Goal: Task Accomplishment & Management: Manage account settings

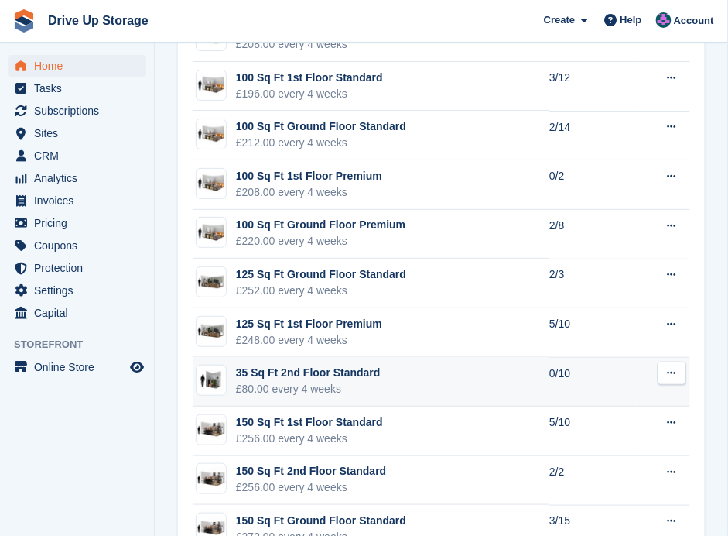
scroll to position [2259, 0]
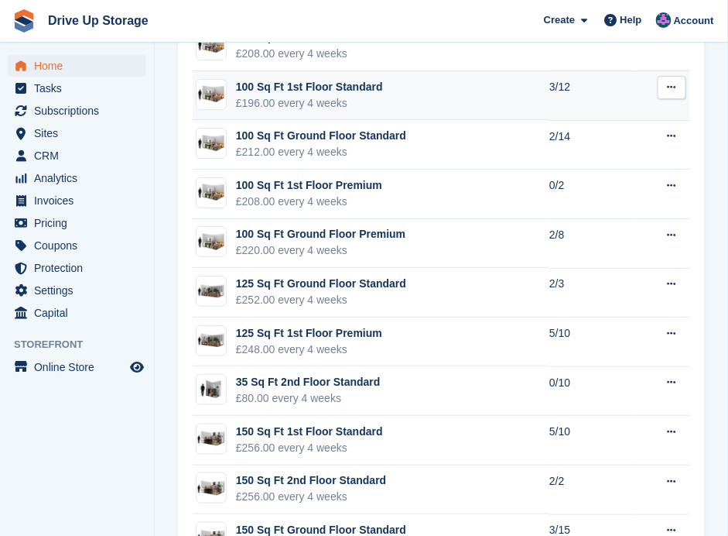
click at [333, 95] on div "£196.00 every 4 weeks" at bounding box center [309, 103] width 147 height 16
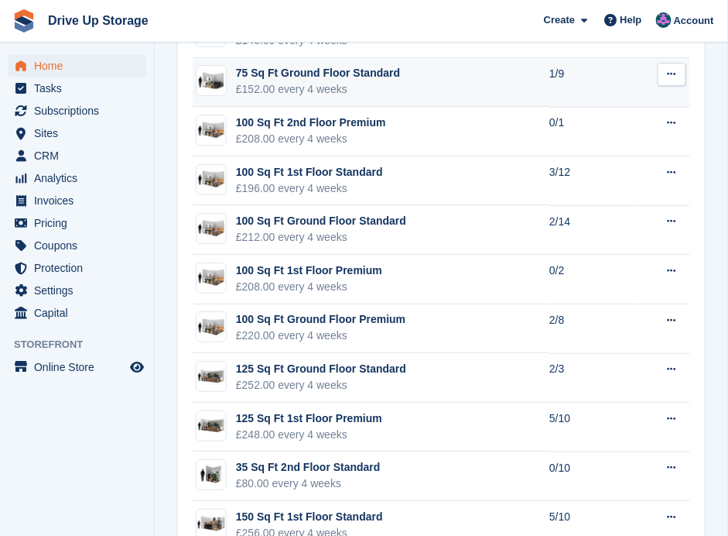
scroll to position [2156, 0]
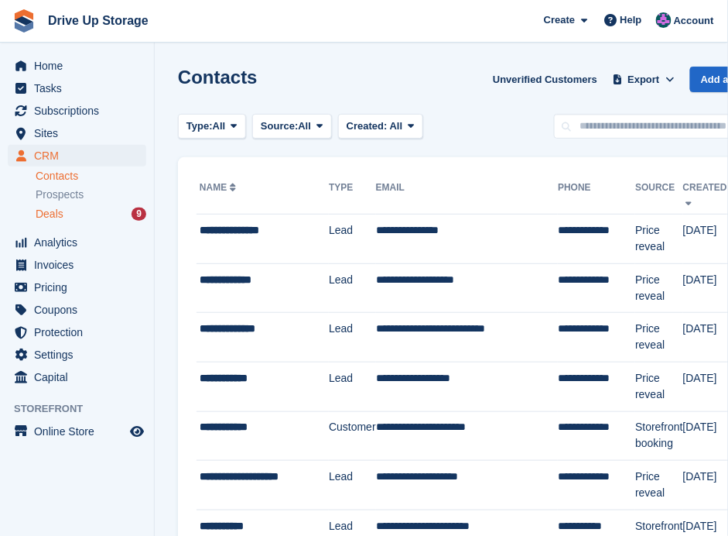
click at [67, 209] on div "Deals 9" at bounding box center [91, 214] width 111 height 15
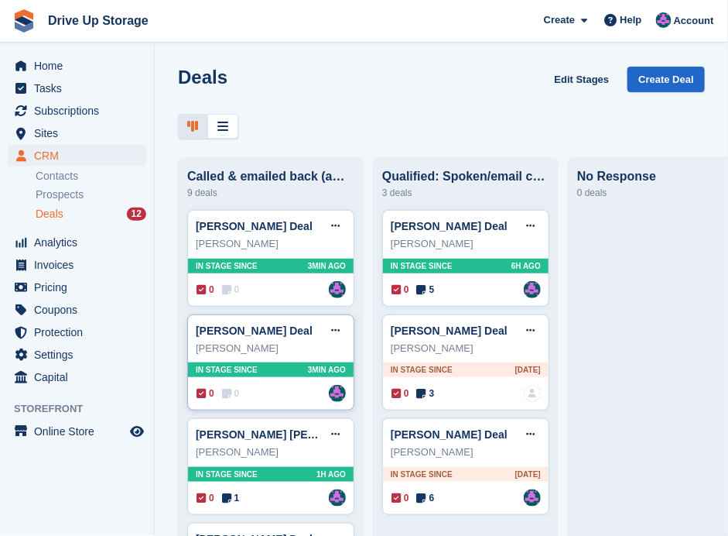
click at [276, 392] on div "0 0 Assigned to [PERSON_NAME]" at bounding box center [271, 393] width 149 height 17
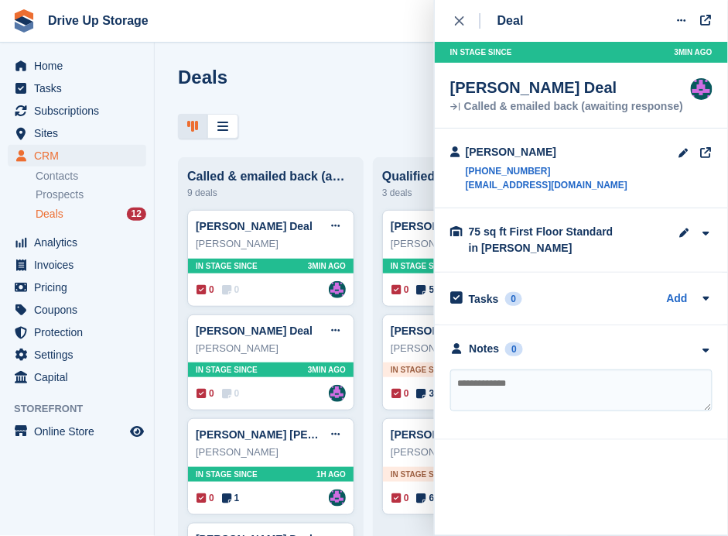
click at [523, 383] on textarea at bounding box center [582, 390] width 262 height 42
type textarea "**********"
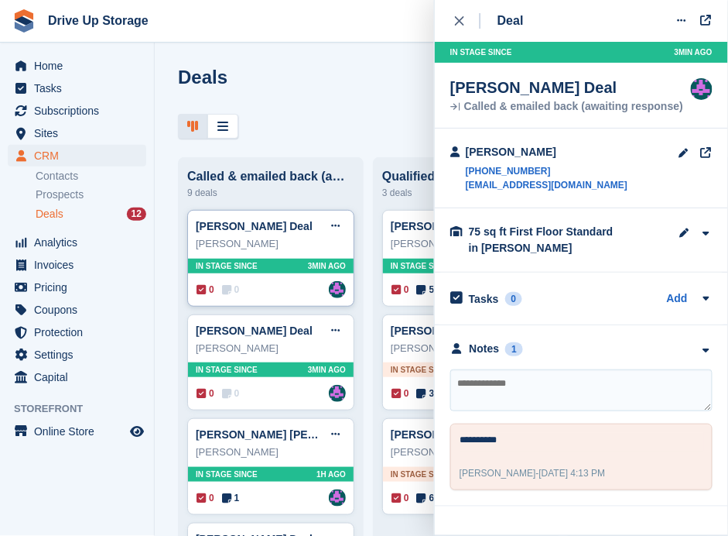
drag, startPoint x: 280, startPoint y: 291, endPoint x: 346, endPoint y: 298, distance: 66.2
click at [282, 291] on div "0 0 Assigned to Andy" at bounding box center [271, 289] width 149 height 17
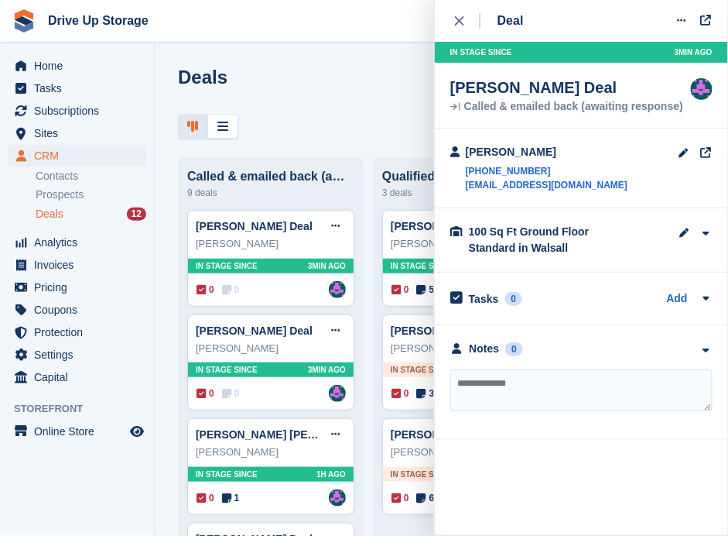
click at [591, 386] on textarea at bounding box center [582, 390] width 262 height 42
type textarea "**********"
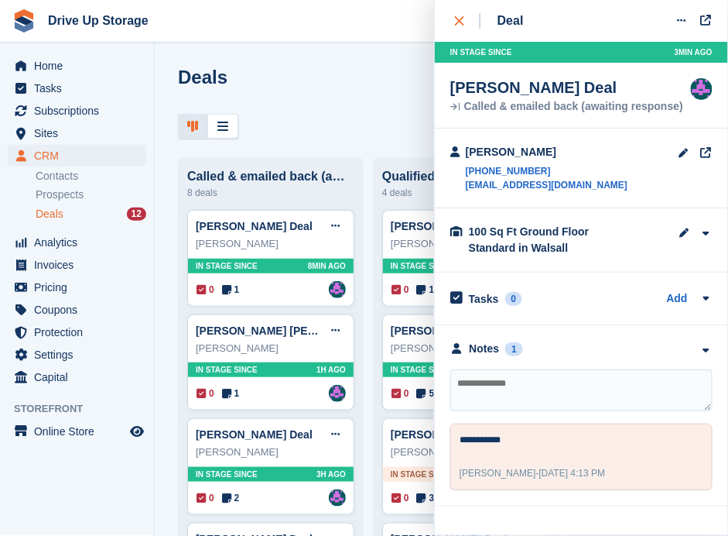
click at [465, 16] on div "close" at bounding box center [468, 20] width 26 height 15
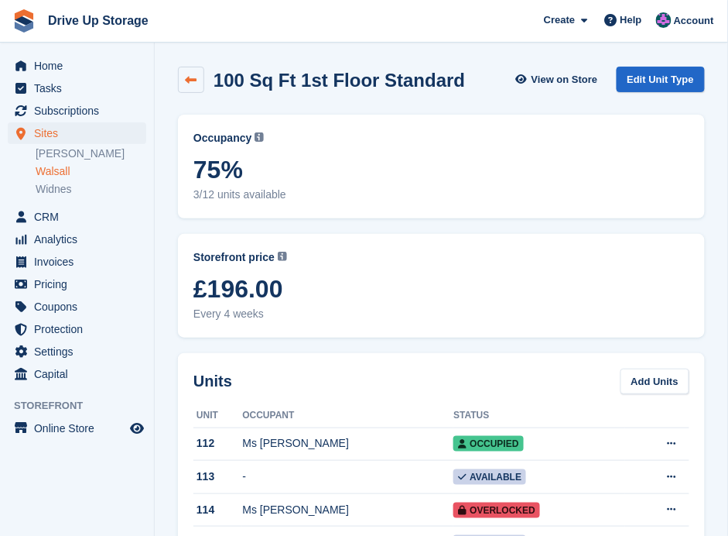
click at [191, 77] on icon at bounding box center [192, 80] width 12 height 12
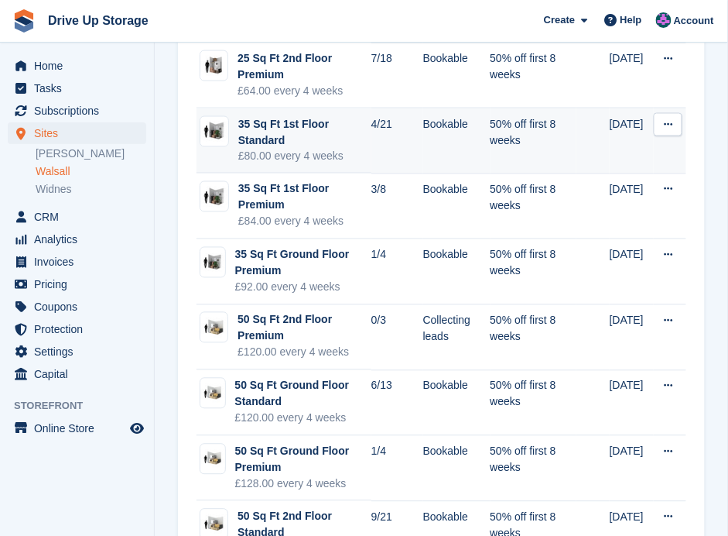
scroll to position [516, 0]
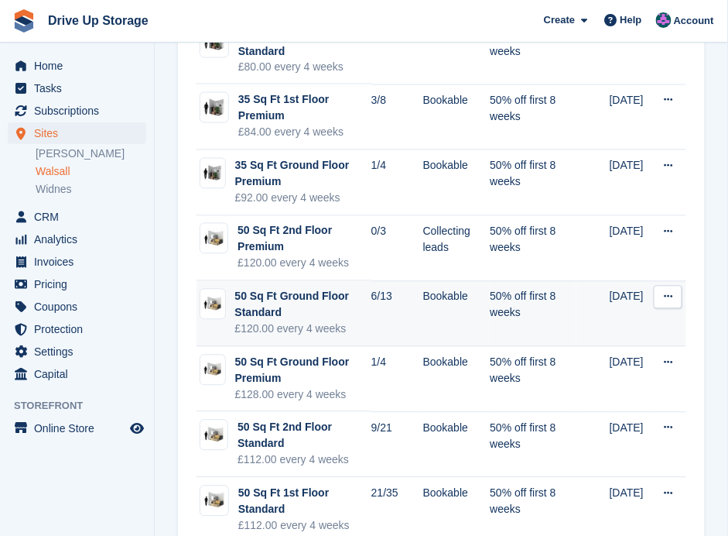
click at [348, 307] on div "50 Sq Ft Ground Floor Standard" at bounding box center [303, 305] width 136 height 33
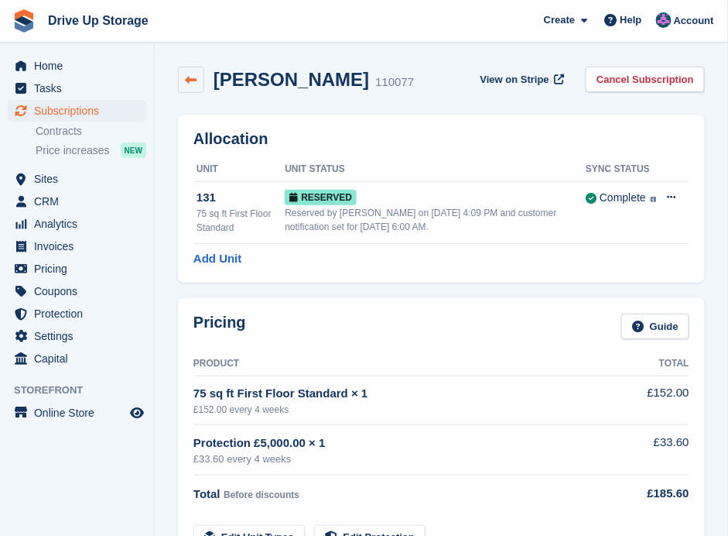
click at [184, 81] on link at bounding box center [191, 80] width 26 height 26
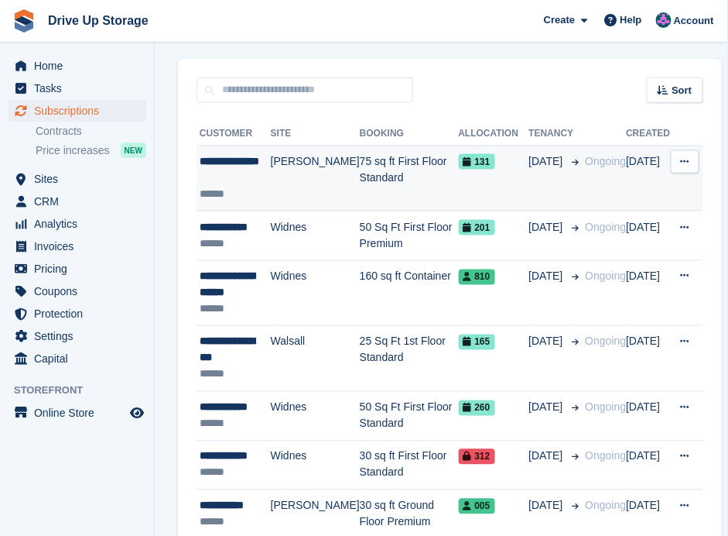
scroll to position [310, 0]
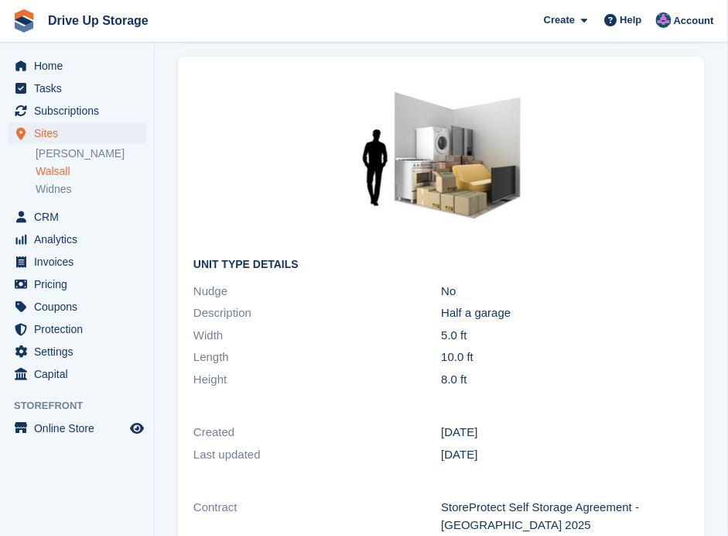
scroll to position [1084, 0]
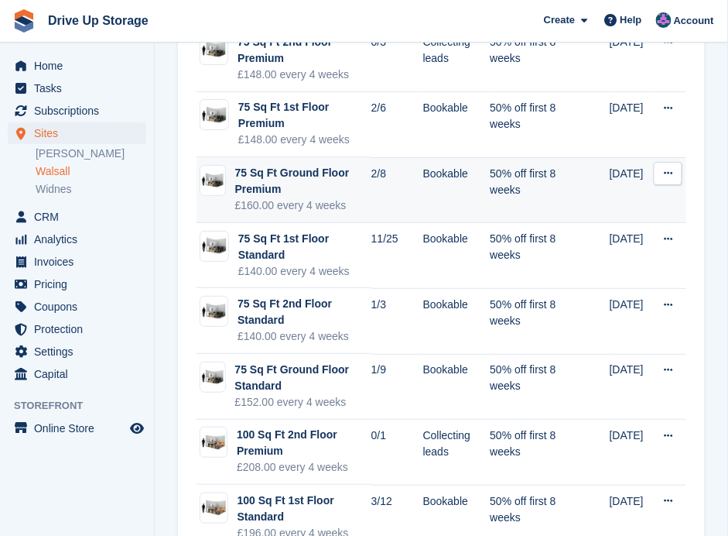
scroll to position [1084, 0]
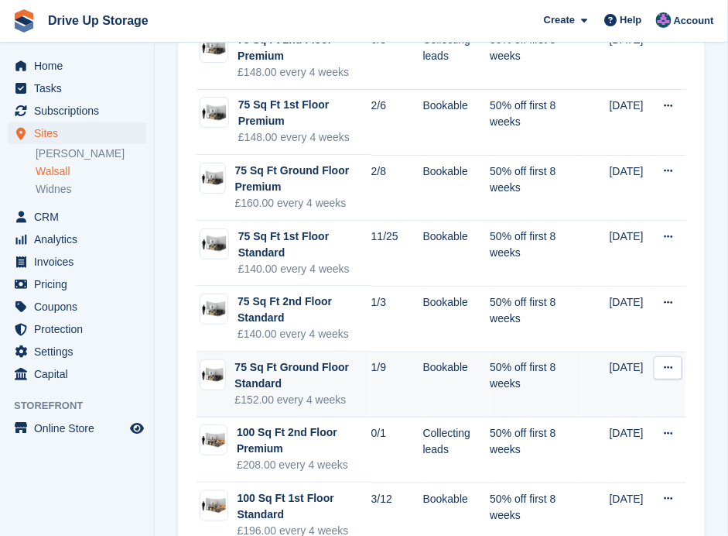
click at [303, 371] on div "75 Sq Ft Ground Floor Standard" at bounding box center [303, 375] width 136 height 33
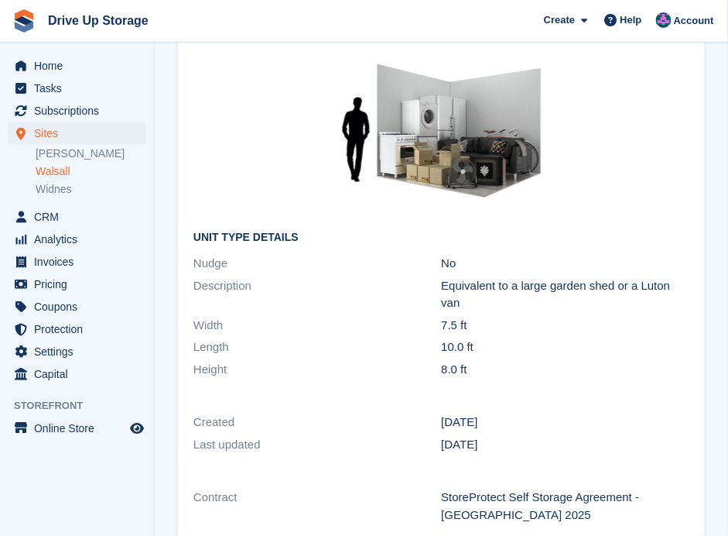
scroll to position [980, 0]
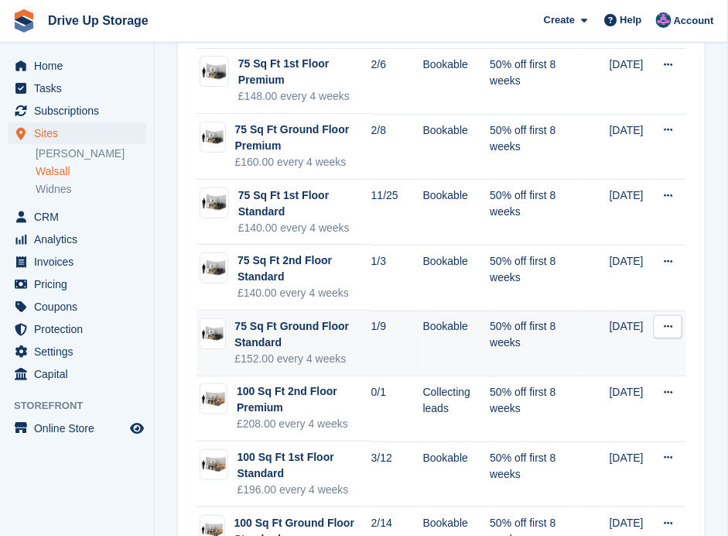
scroll to position [1290, 0]
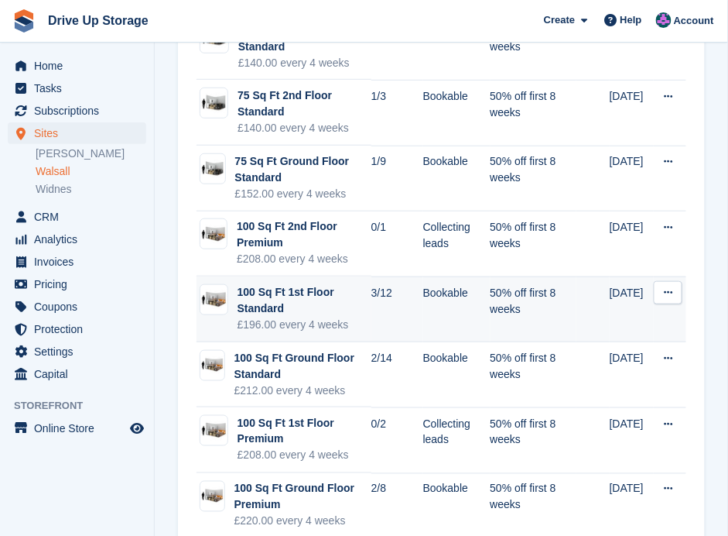
click at [334, 284] on div "100 Sq Ft 1st Floor Standard" at bounding box center [305, 300] width 134 height 33
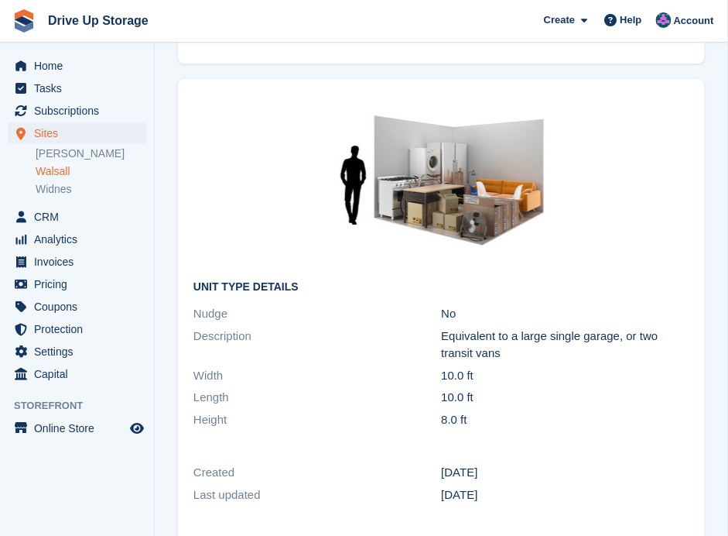
scroll to position [1032, 0]
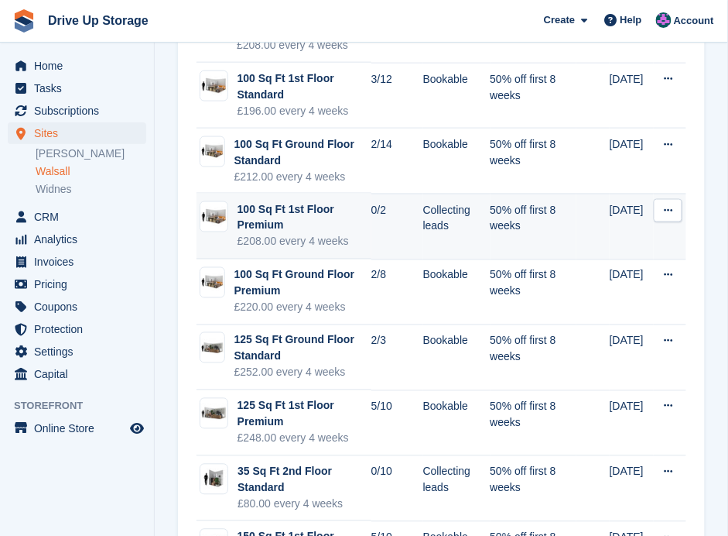
scroll to position [1496, 0]
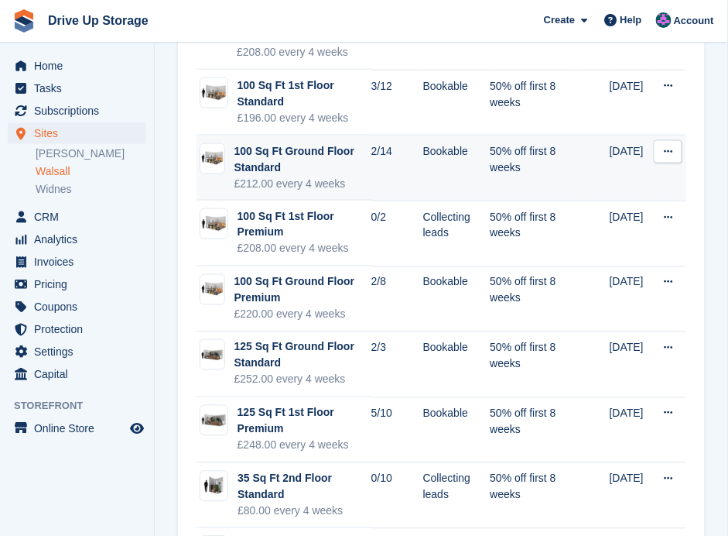
click at [317, 164] on div "100 Sq Ft Ground Floor Standard" at bounding box center [303, 159] width 137 height 33
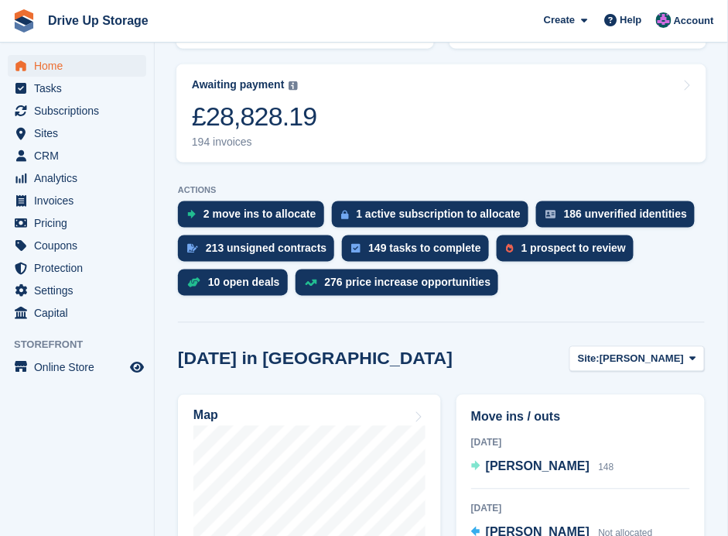
scroll to position [361, 0]
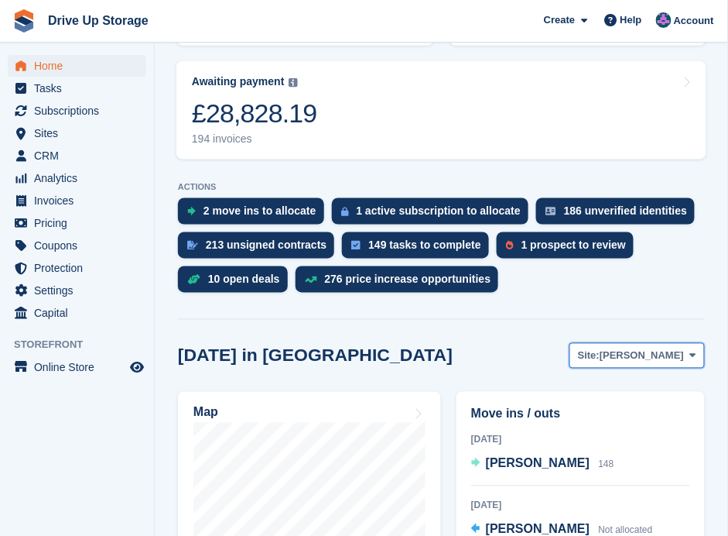
click at [694, 351] on icon at bounding box center [694, 356] width 6 height 10
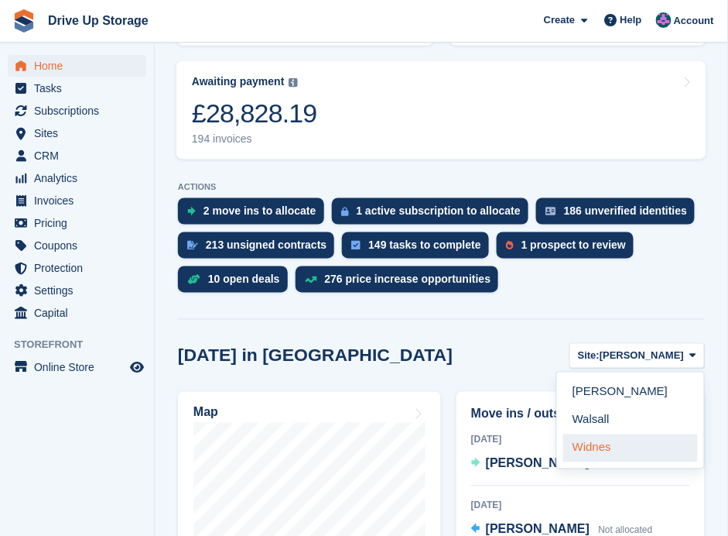
click at [605, 434] on link "Widnes" at bounding box center [631, 448] width 135 height 28
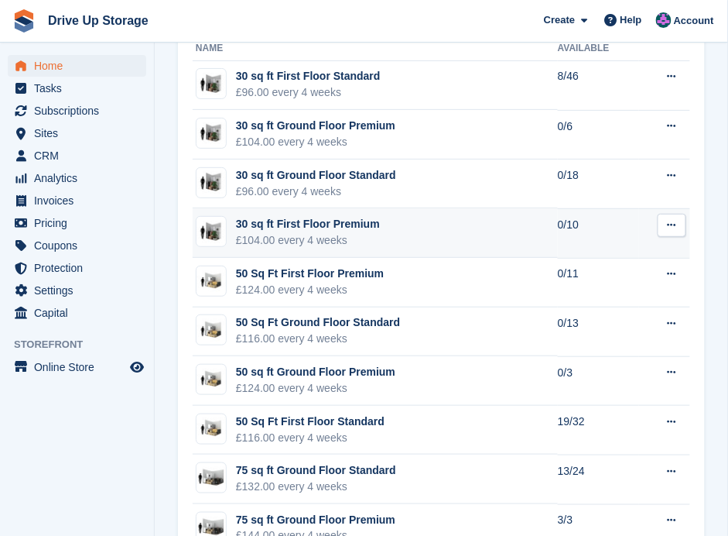
scroll to position [1187, 0]
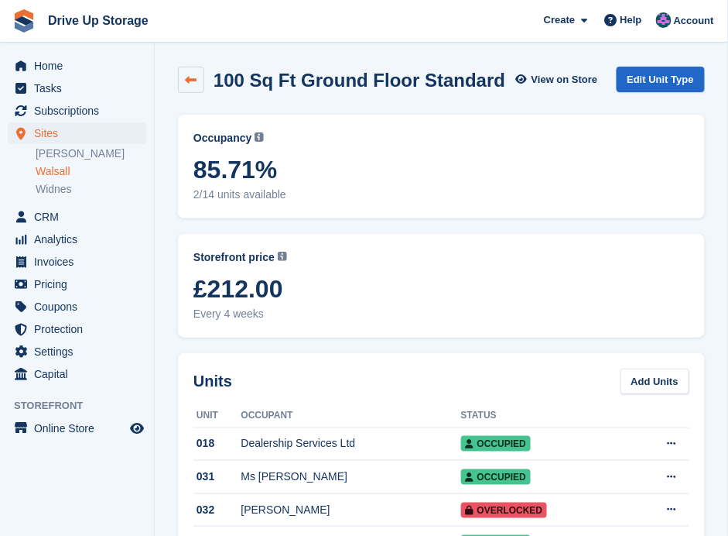
click at [190, 78] on icon at bounding box center [192, 80] width 12 height 12
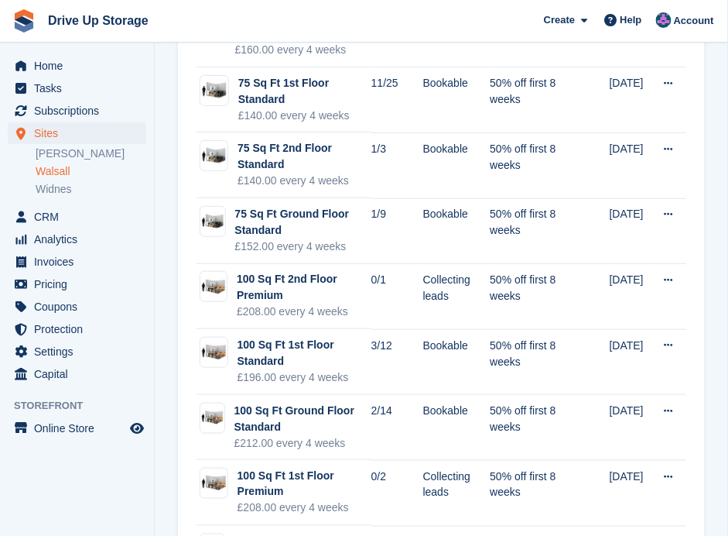
scroll to position [1239, 0]
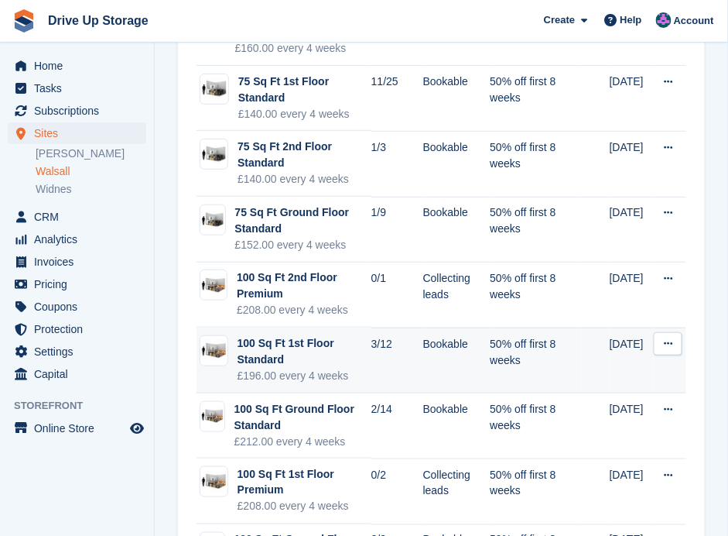
click at [288, 368] on div "£196.00 every 4 weeks" at bounding box center [305, 376] width 134 height 16
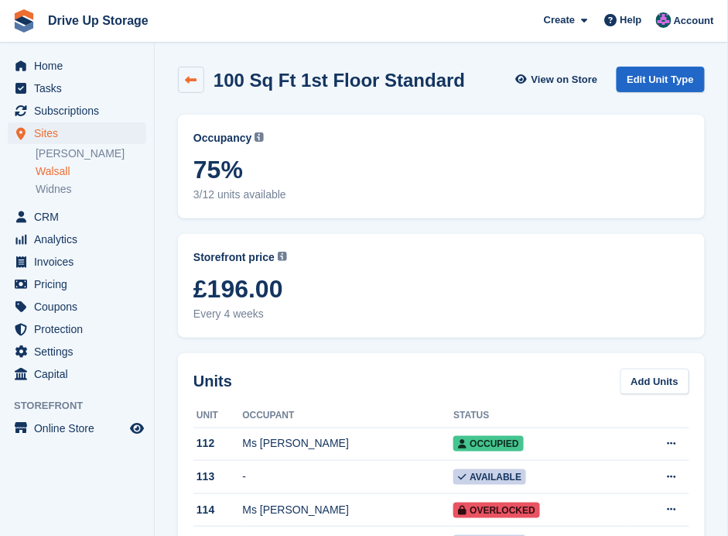
click at [193, 75] on icon at bounding box center [192, 80] width 12 height 12
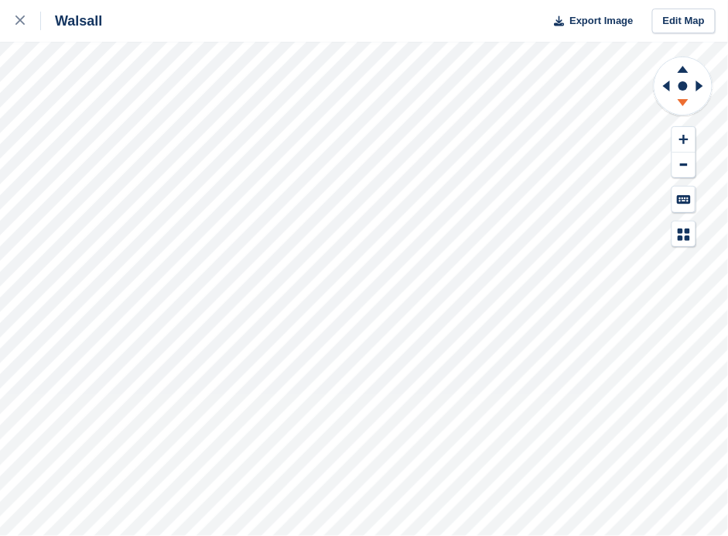
click at [680, 98] on icon at bounding box center [683, 104] width 40 height 19
click at [683, 96] on icon at bounding box center [683, 104] width 40 height 19
click at [697, 84] on icon at bounding box center [700, 86] width 7 height 11
click at [661, 82] on icon at bounding box center [664, 86] width 19 height 40
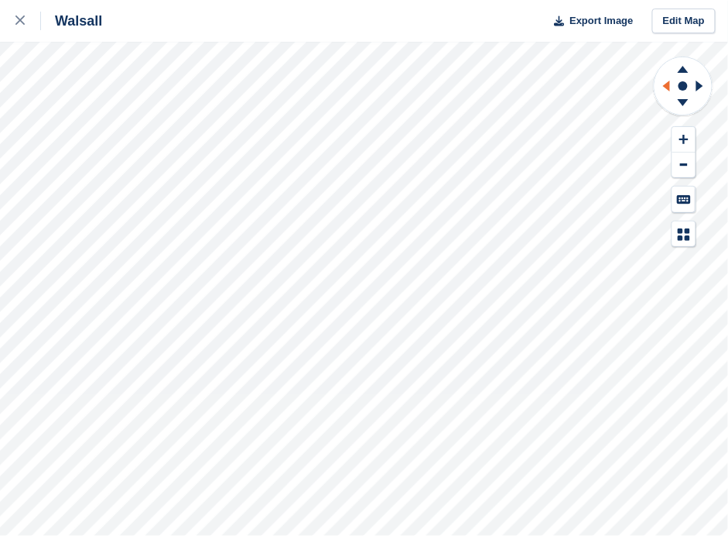
click at [661, 82] on icon at bounding box center [664, 86] width 19 height 40
click at [687, 67] on icon at bounding box center [683, 66] width 40 height 19
click at [684, 99] on icon at bounding box center [683, 102] width 11 height 7
click at [697, 84] on icon at bounding box center [702, 86] width 19 height 40
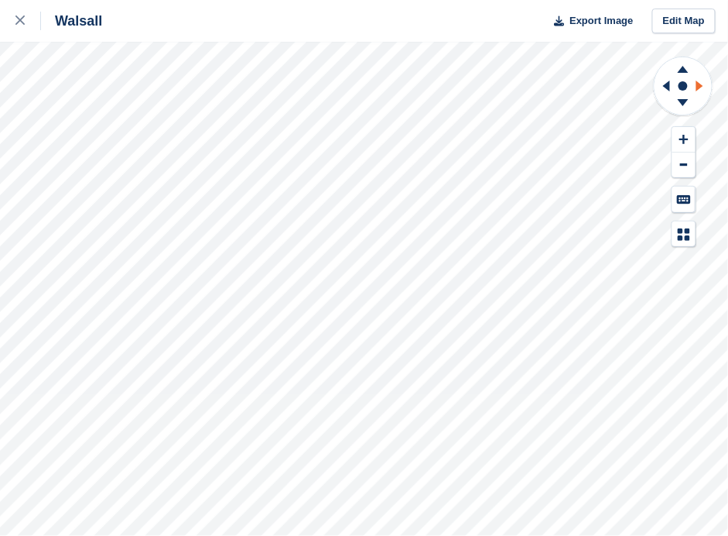
click at [699, 89] on icon at bounding box center [700, 86] width 7 height 11
click at [663, 84] on icon at bounding box center [664, 86] width 19 height 40
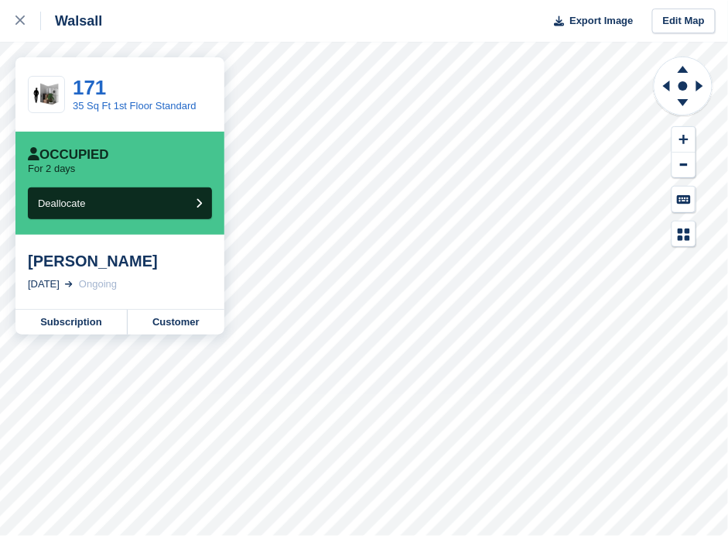
click at [179, 17] on div "Walsall Export Image Edit Map" at bounding box center [364, 21] width 728 height 42
click at [19, 19] on icon at bounding box center [19, 19] width 9 height 9
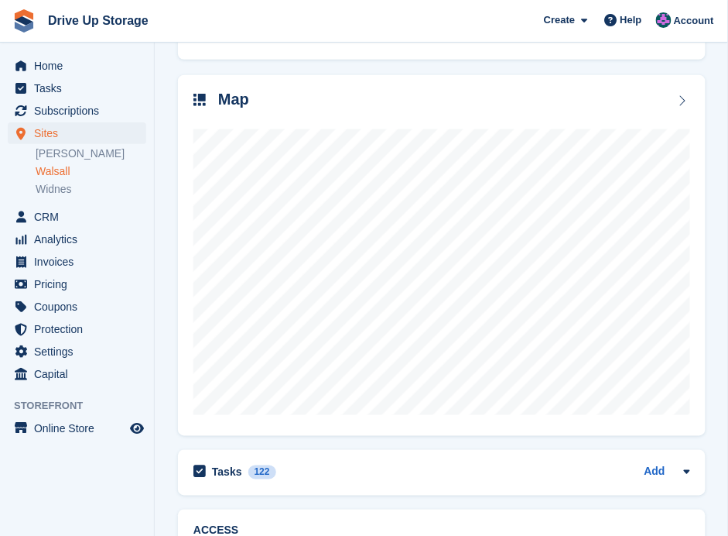
scroll to position [206, 0]
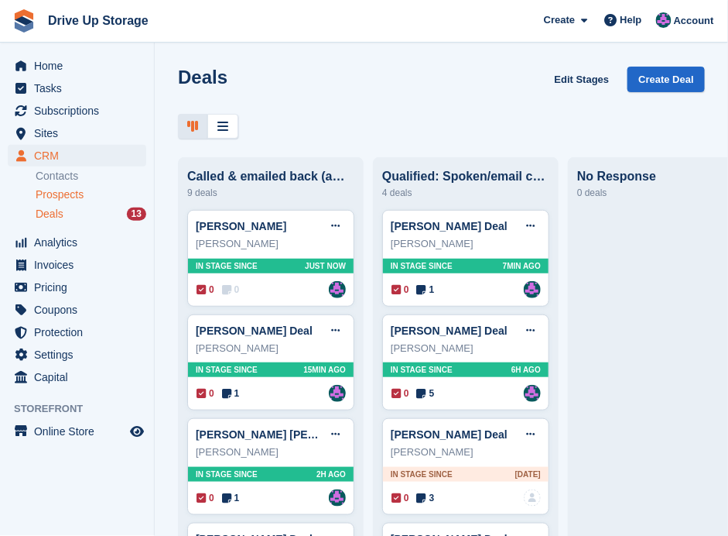
click at [65, 194] on span "Prospects" at bounding box center [60, 194] width 48 height 15
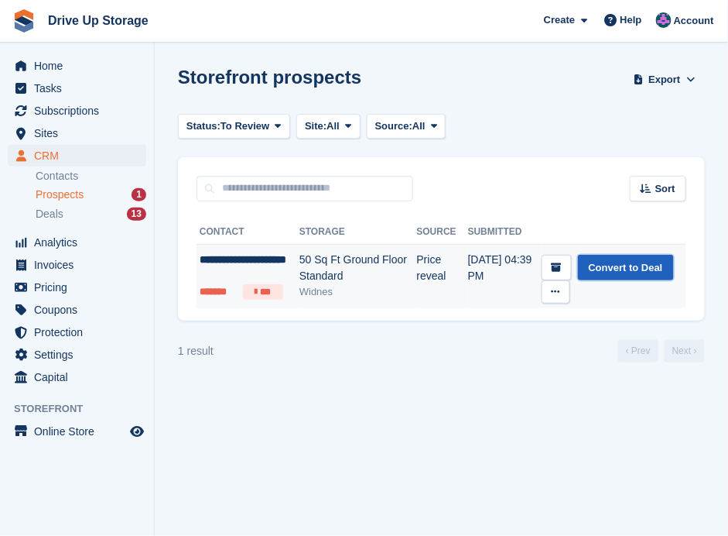
click at [630, 267] on link "Convert to Deal" at bounding box center [626, 268] width 96 height 26
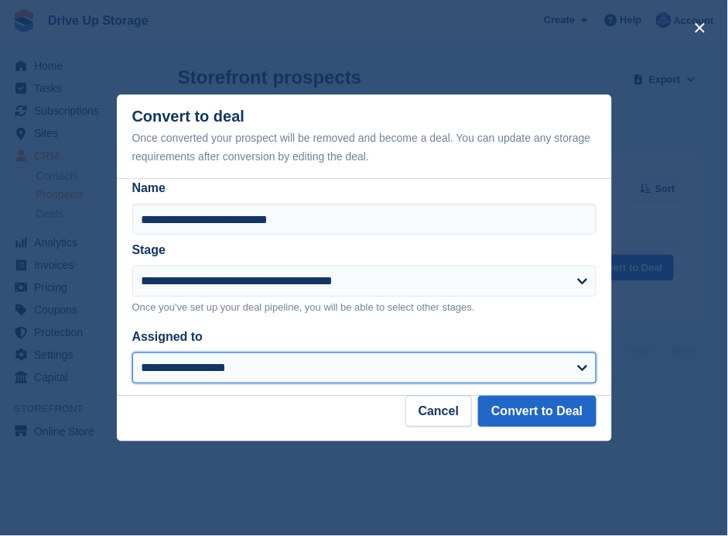
drag, startPoint x: 579, startPoint y: 359, endPoint x: 554, endPoint y: 351, distance: 26.0
click at [579, 359] on select "**********" at bounding box center [364, 367] width 464 height 31
select select "****"
click at [132, 353] on select "**********" at bounding box center [364, 367] width 464 height 31
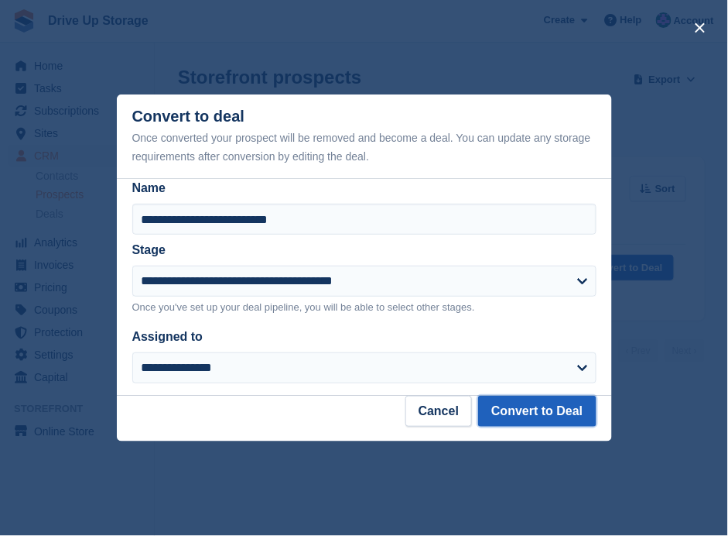
click at [555, 403] on button "Convert to Deal" at bounding box center [537, 411] width 118 height 31
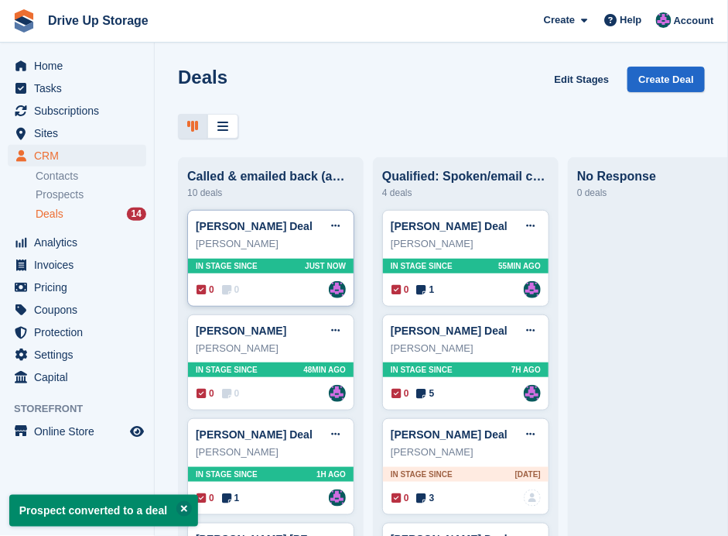
click at [266, 285] on div "0 0 Assigned to [PERSON_NAME]" at bounding box center [271, 289] width 149 height 17
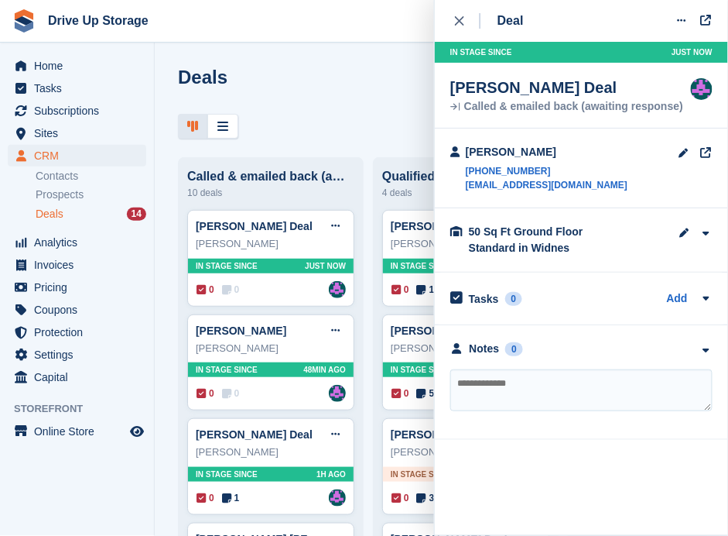
click at [513, 382] on textarea at bounding box center [582, 390] width 262 height 42
type textarea "**********"
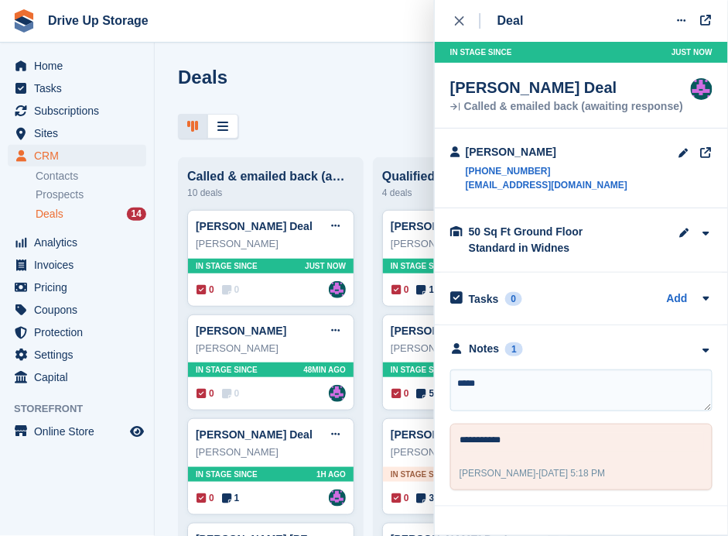
type textarea "******"
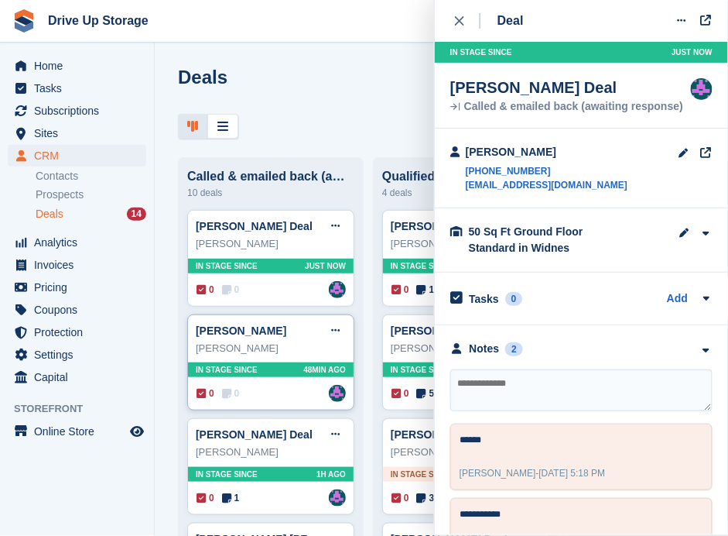
click at [298, 396] on div "0 0 Assigned to [PERSON_NAME]" at bounding box center [271, 393] width 149 height 17
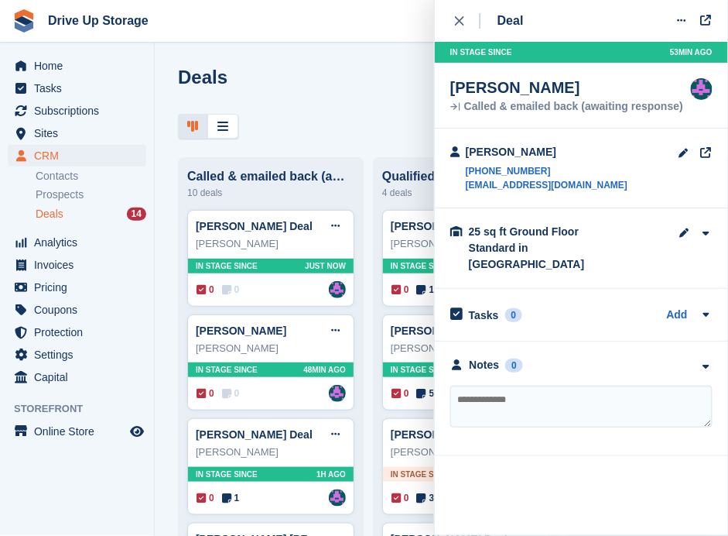
click at [477, 386] on textarea at bounding box center [582, 407] width 262 height 42
type textarea "**********"
